Goal: Find specific page/section: Find specific page/section

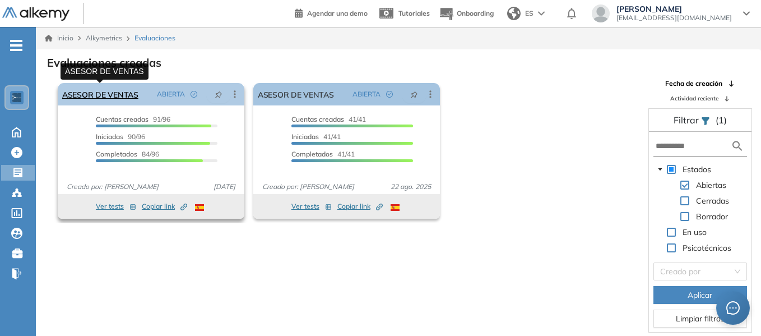
click at [116, 95] on link "ASESOR DE VENTAS" at bounding box center [100, 94] width 76 height 22
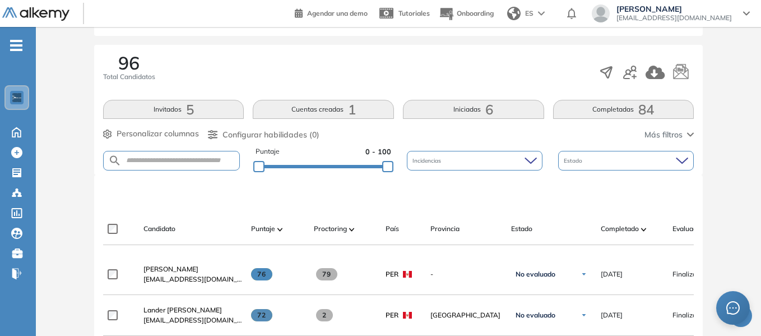
scroll to position [168, 0]
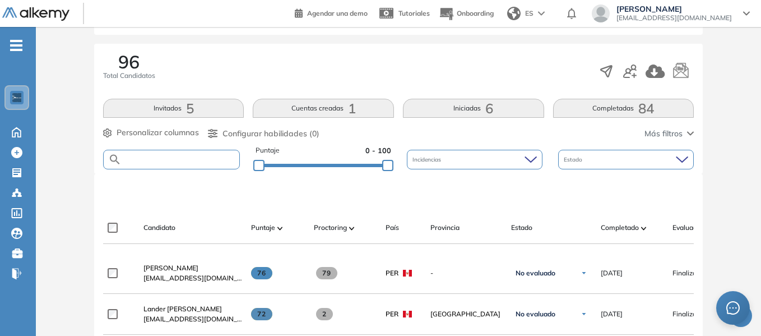
click at [168, 159] on input "text" at bounding box center [181, 159] width 118 height 8
type input "******"
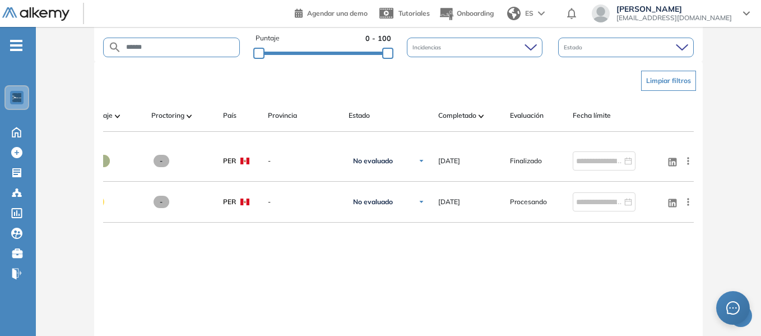
scroll to position [0, 0]
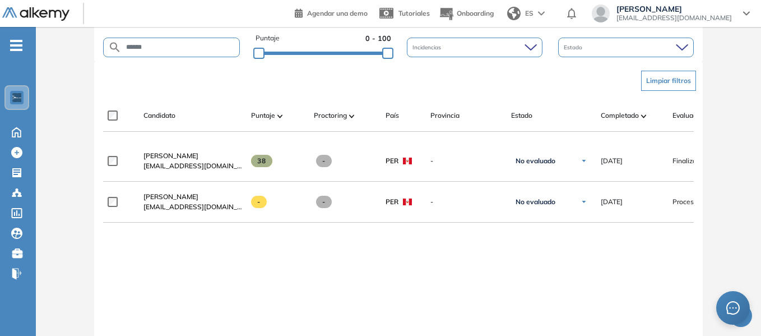
drag, startPoint x: 136, startPoint y: 48, endPoint x: 67, endPoint y: 48, distance: 68.9
click at [67, 48] on div "Evaluación : ASESOR DE VENTAS Abierta Ver evaluación Cerrar evaluación Dashboar…" at bounding box center [398, 105] width 716 height 673
click at [23, 96] on div at bounding box center [16, 97] width 13 height 13
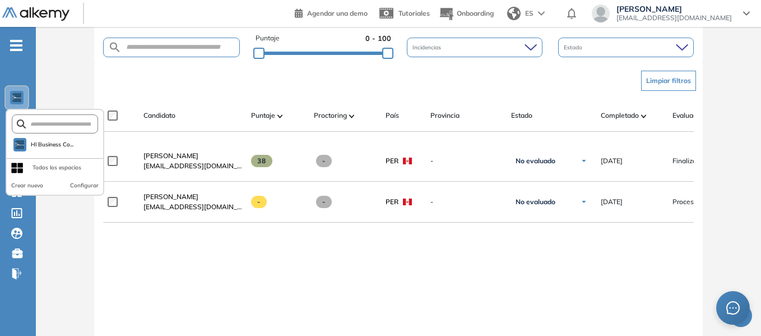
click at [289, 3] on header "Agendar una demo Tutoriales Onboarding ES [PERSON_NAME] [EMAIL_ADDRESS][DOMAIN_…" at bounding box center [380, 13] width 761 height 27
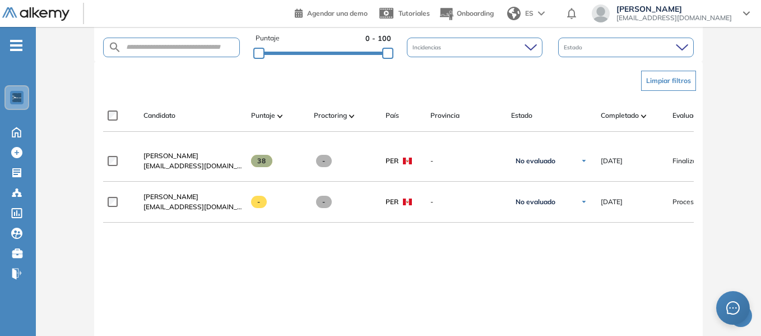
click at [448, 260] on div "[PERSON_NAME] [PERSON_NAME][EMAIL_ADDRESS][DOMAIN_NAME] 38 - PER - No evaluado …" at bounding box center [398, 276] width 591 height 270
